Goal: Task Accomplishment & Management: Complete application form

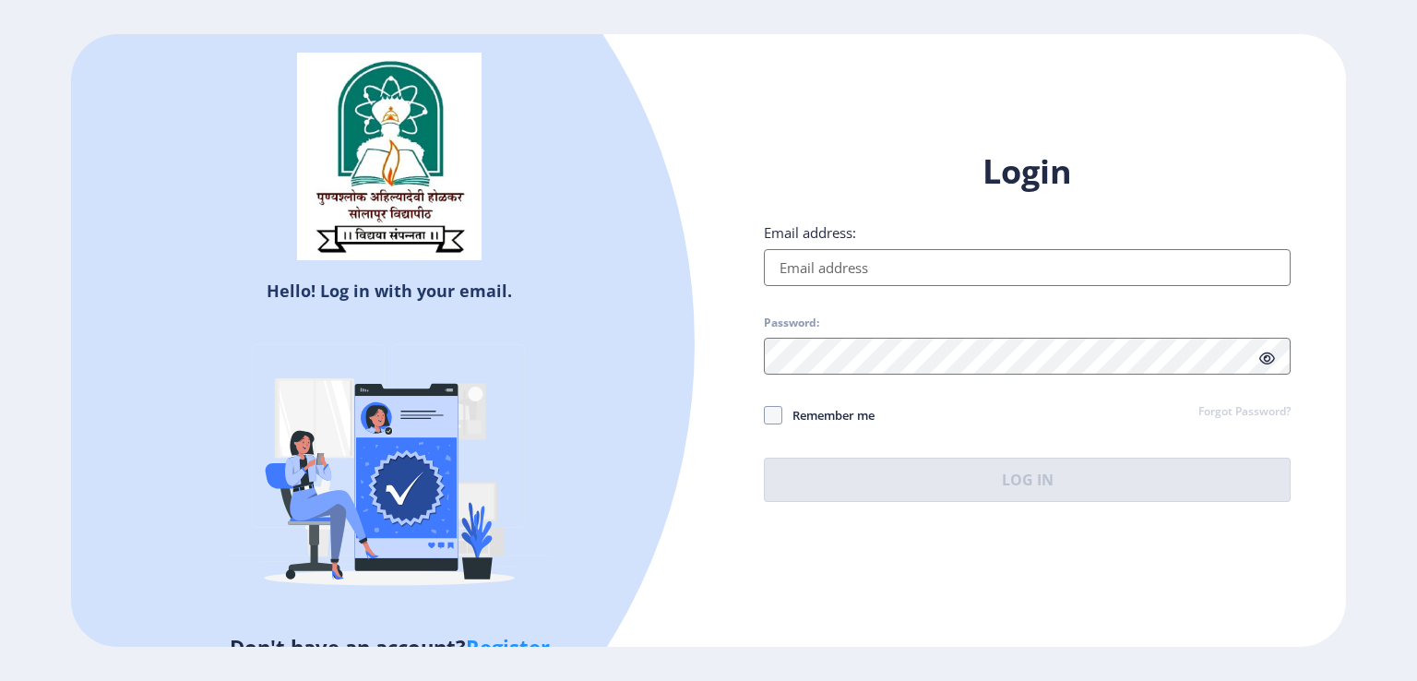
click at [788, 266] on input "Email address:" at bounding box center [1027, 267] width 527 height 37
type input "[EMAIL_ADDRESS][DOMAIN_NAME]"
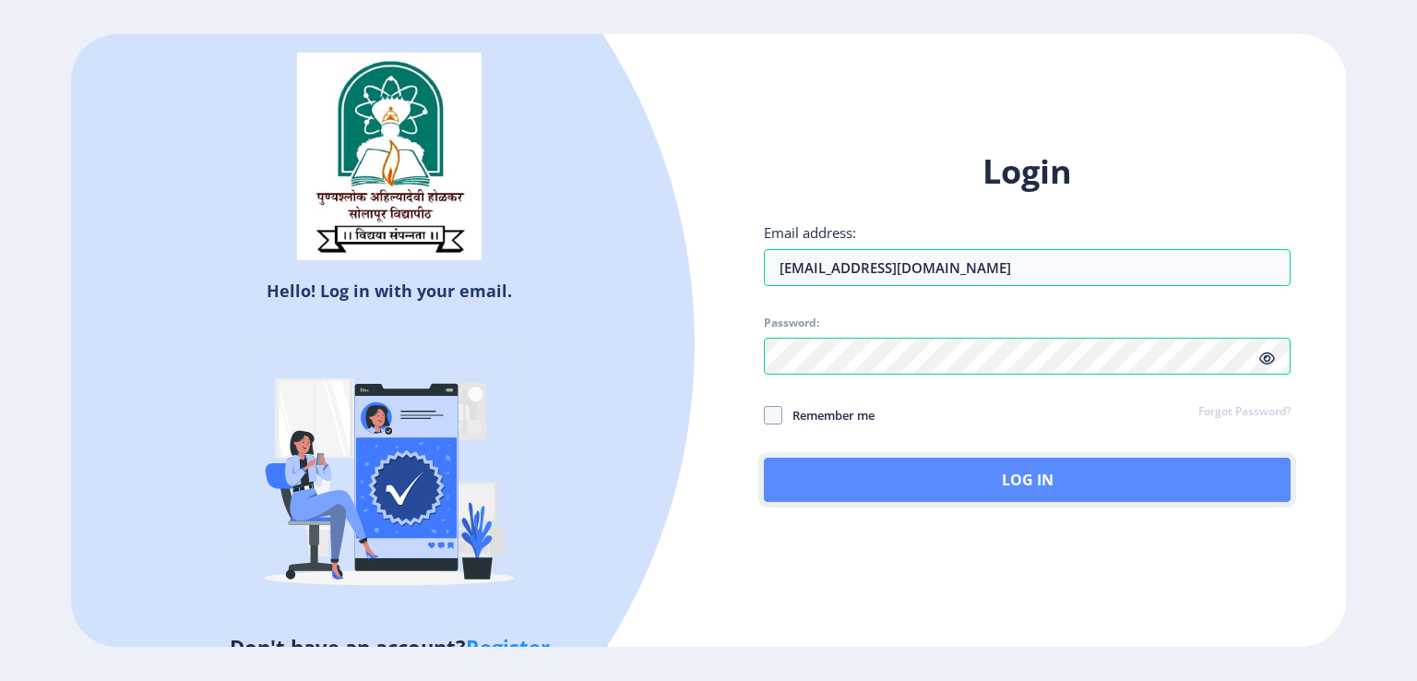
click at [979, 492] on button "Log In" at bounding box center [1027, 479] width 527 height 44
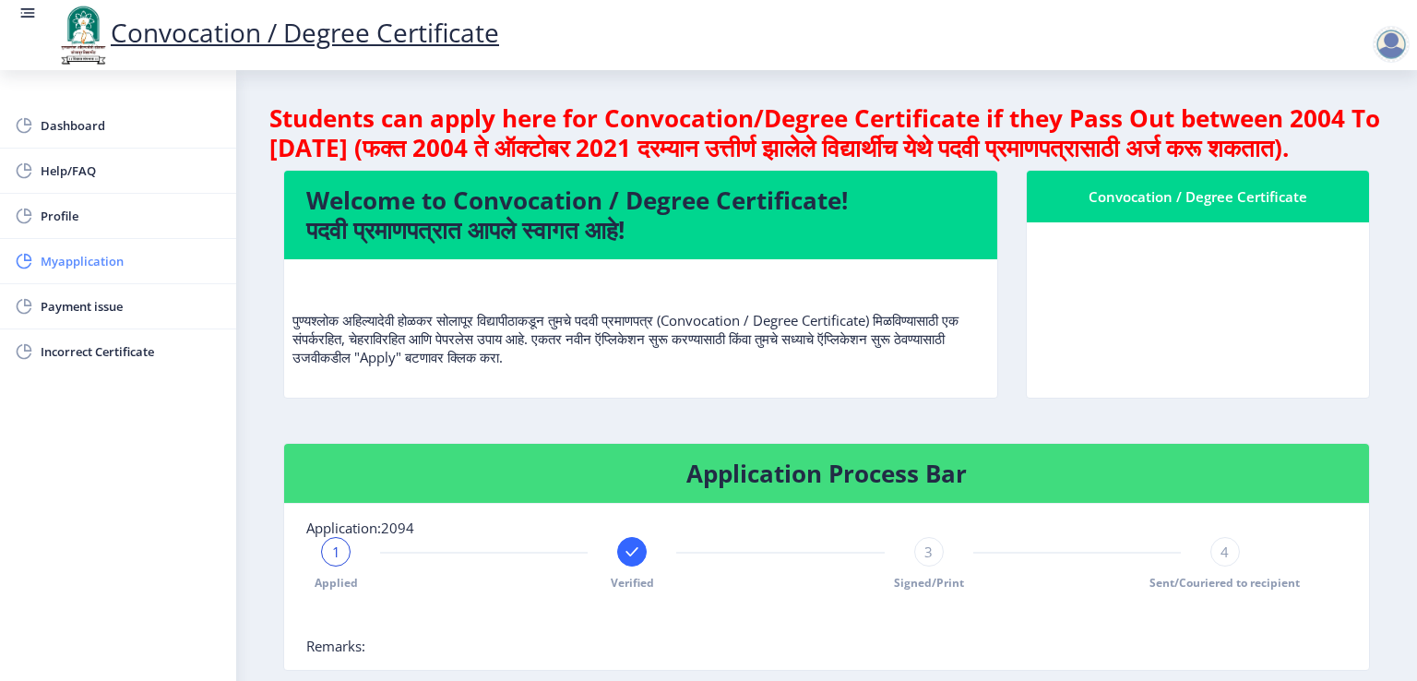
click at [110, 261] on span "Myapplication" at bounding box center [131, 261] width 181 height 22
